Goal: Navigation & Orientation: Find specific page/section

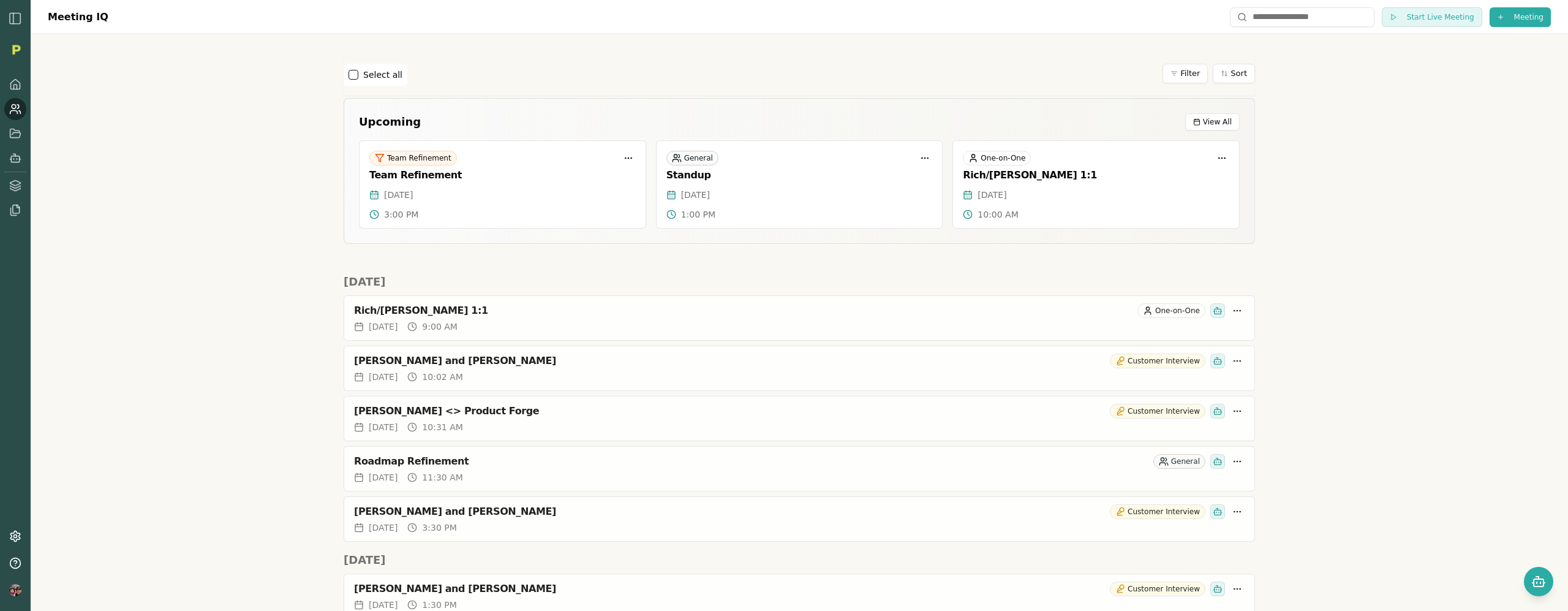
scroll to position [2543, 0]
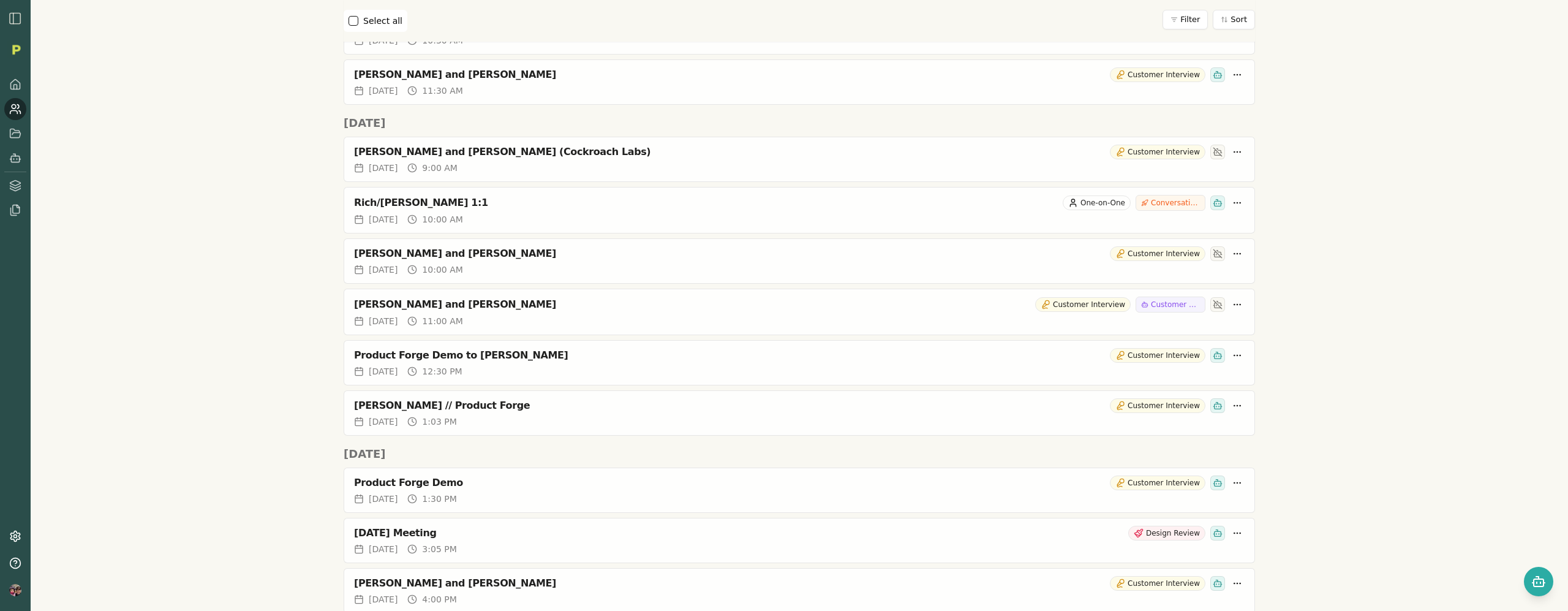
scroll to position [2560, 0]
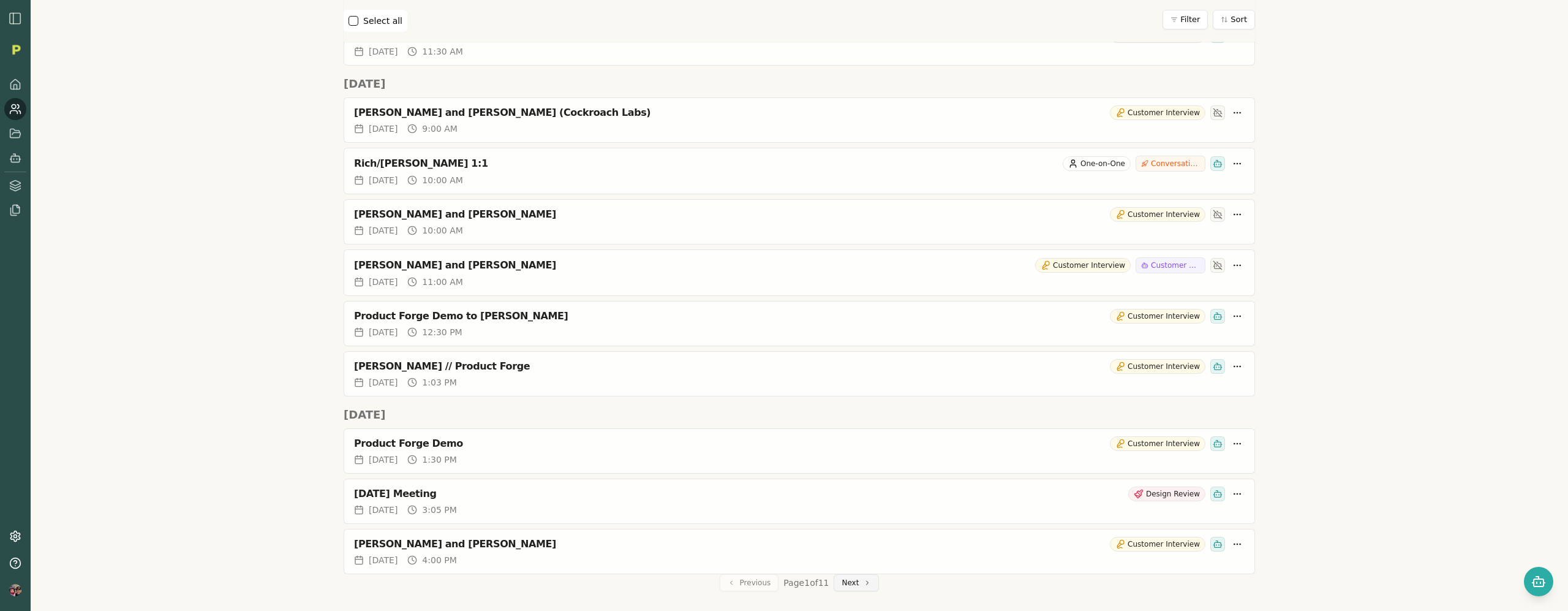
click at [850, 584] on button "Next" at bounding box center [856, 583] width 45 height 17
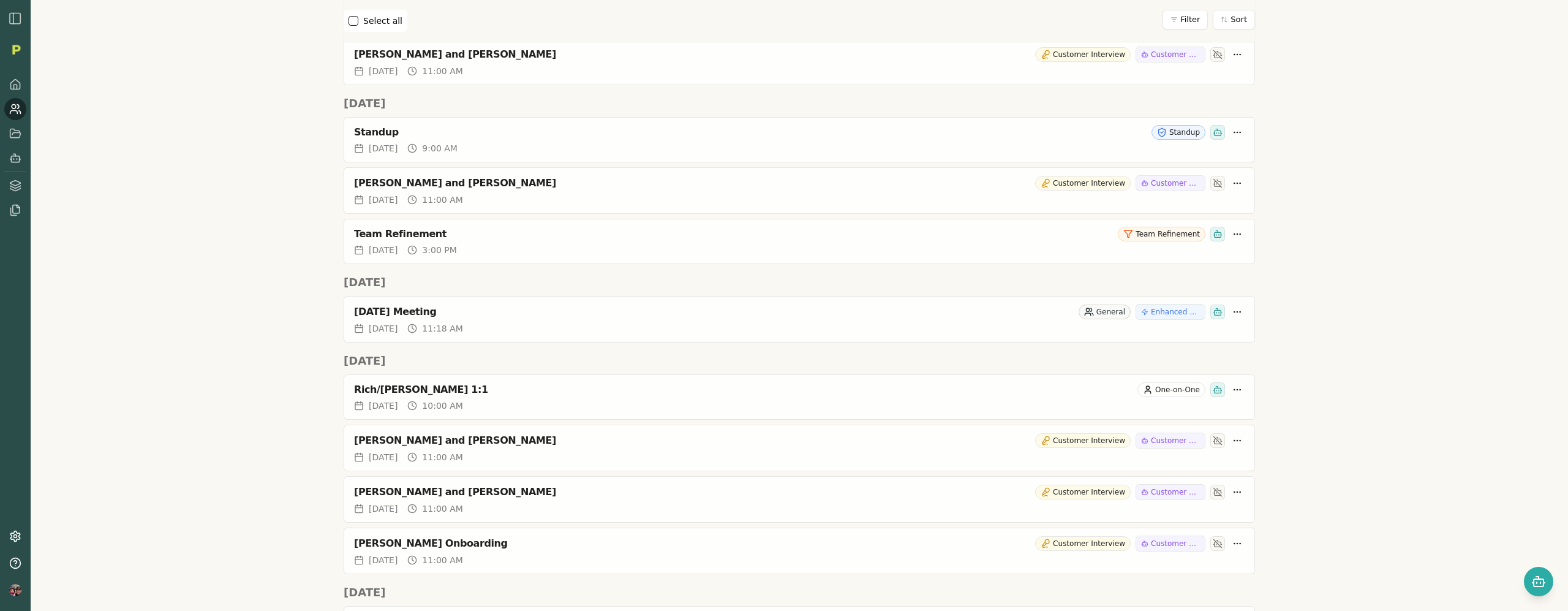
scroll to position [2868, 0]
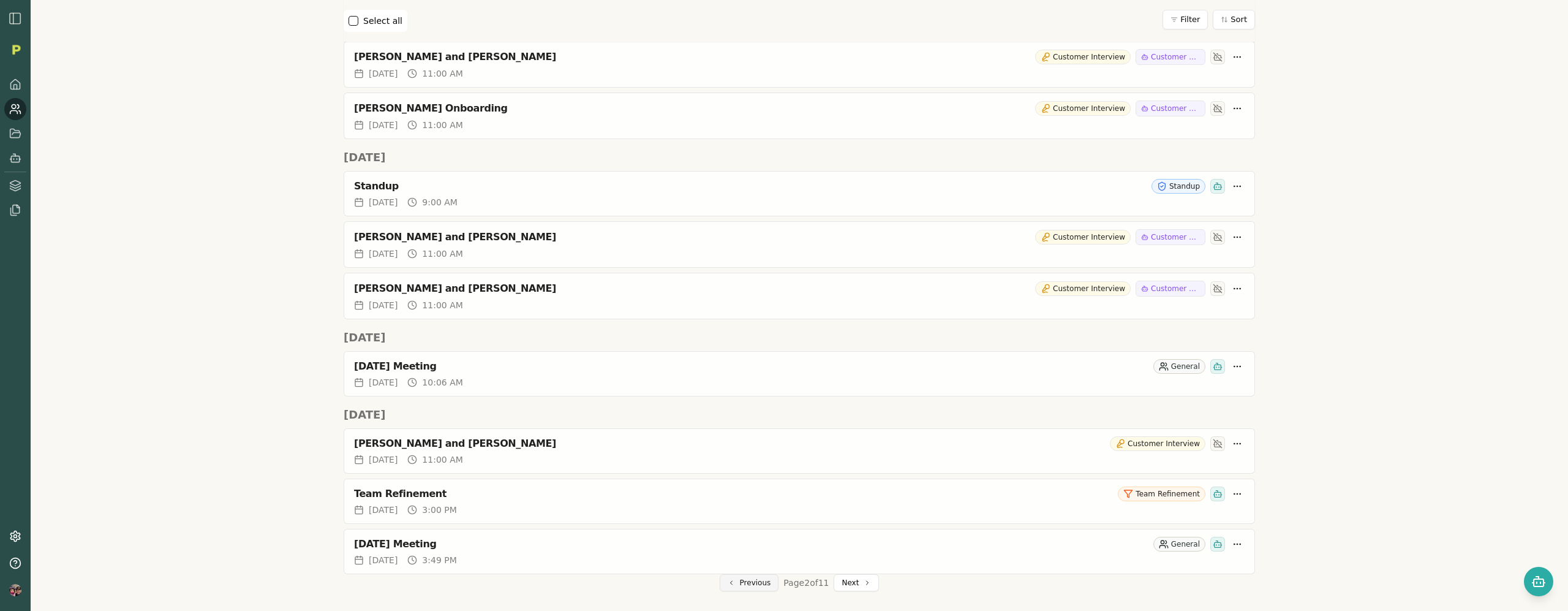
click at [758, 586] on button "Previous" at bounding box center [749, 583] width 59 height 17
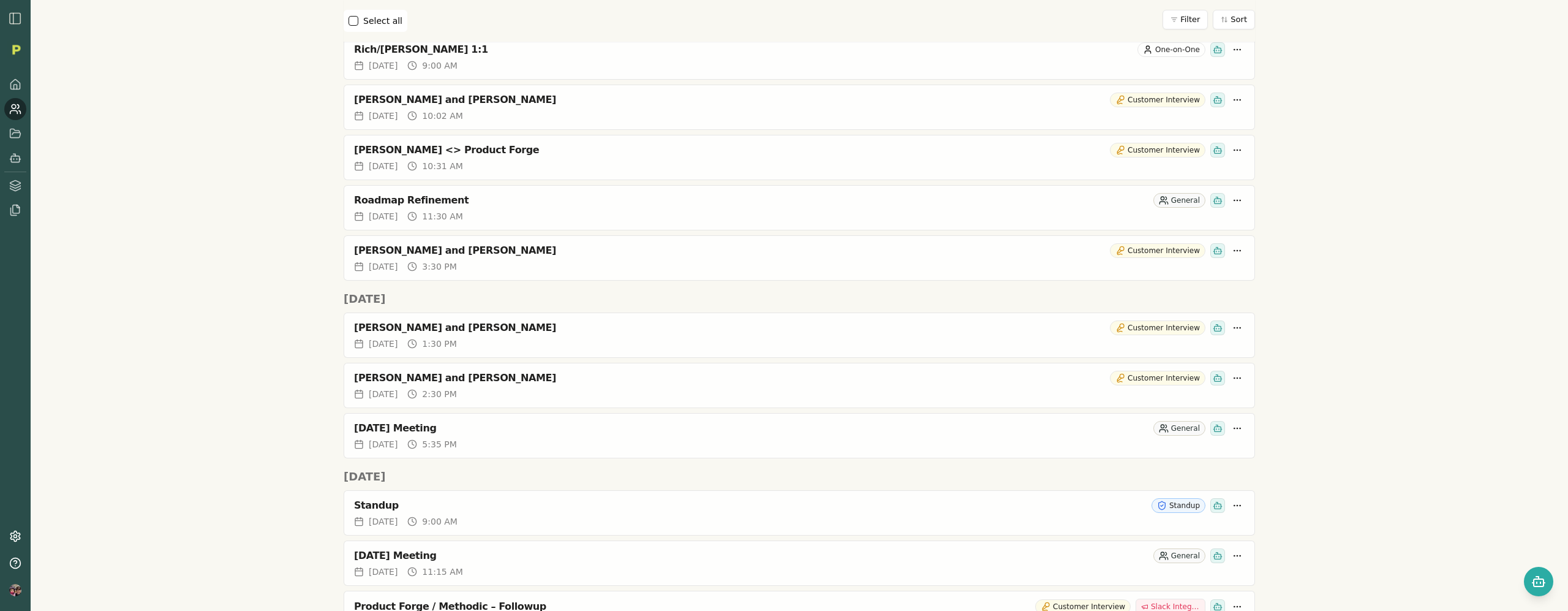
scroll to position [0, 0]
